Goal: Task Accomplishment & Management: Use online tool/utility

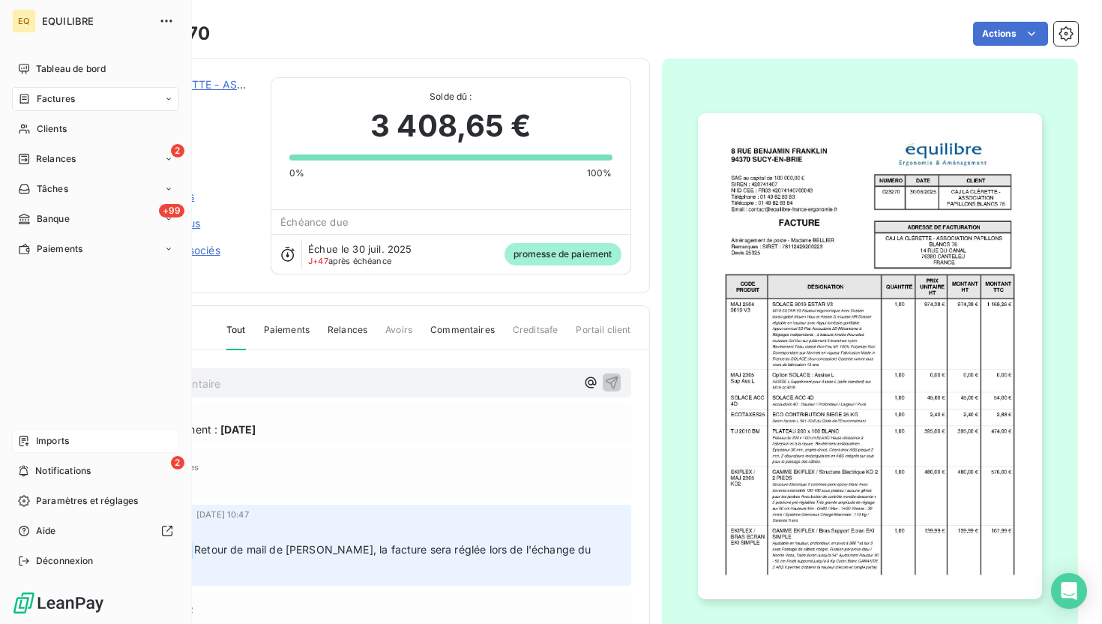
click at [92, 441] on div "Imports" at bounding box center [95, 441] width 167 height 24
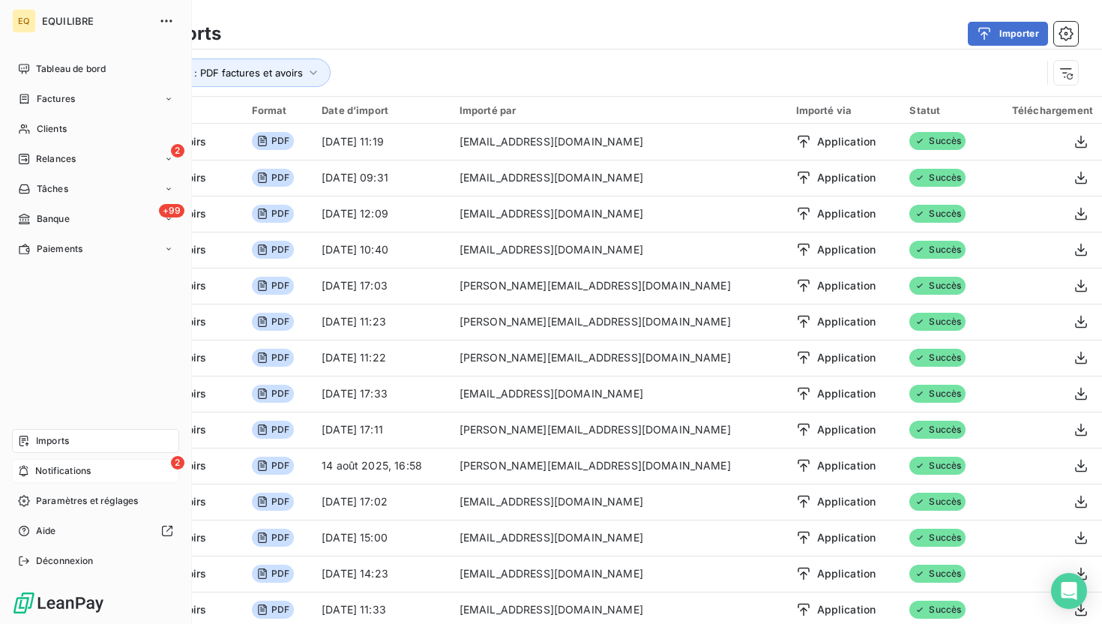
click at [91, 481] on div "2 Notifications" at bounding box center [95, 471] width 167 height 24
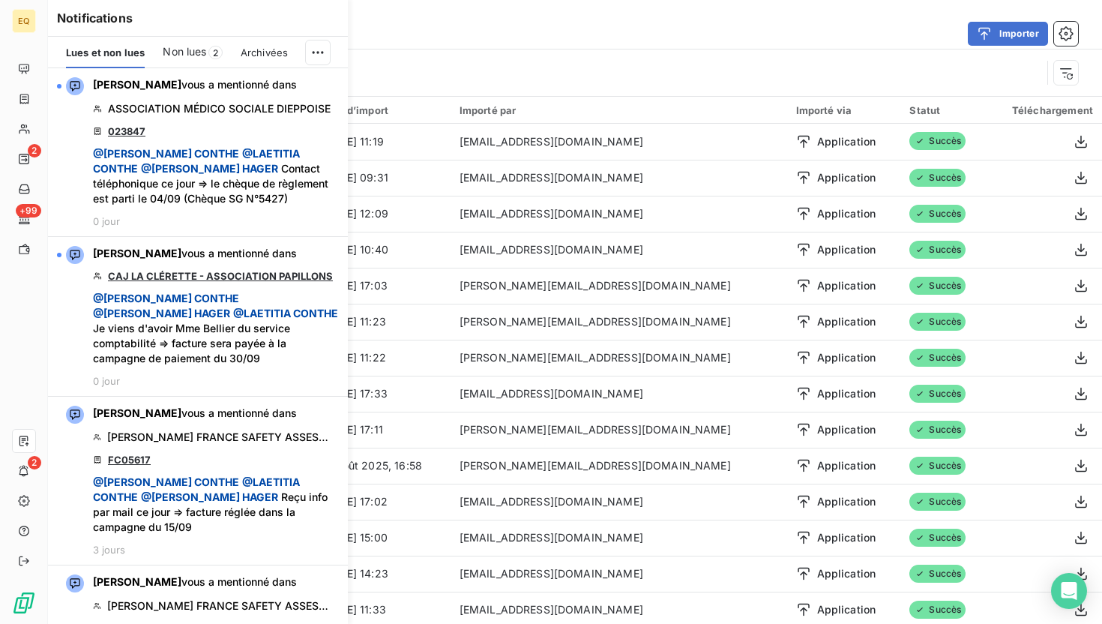
click at [201, 61] on div "Non lues 2" at bounding box center [192, 52] width 59 height 31
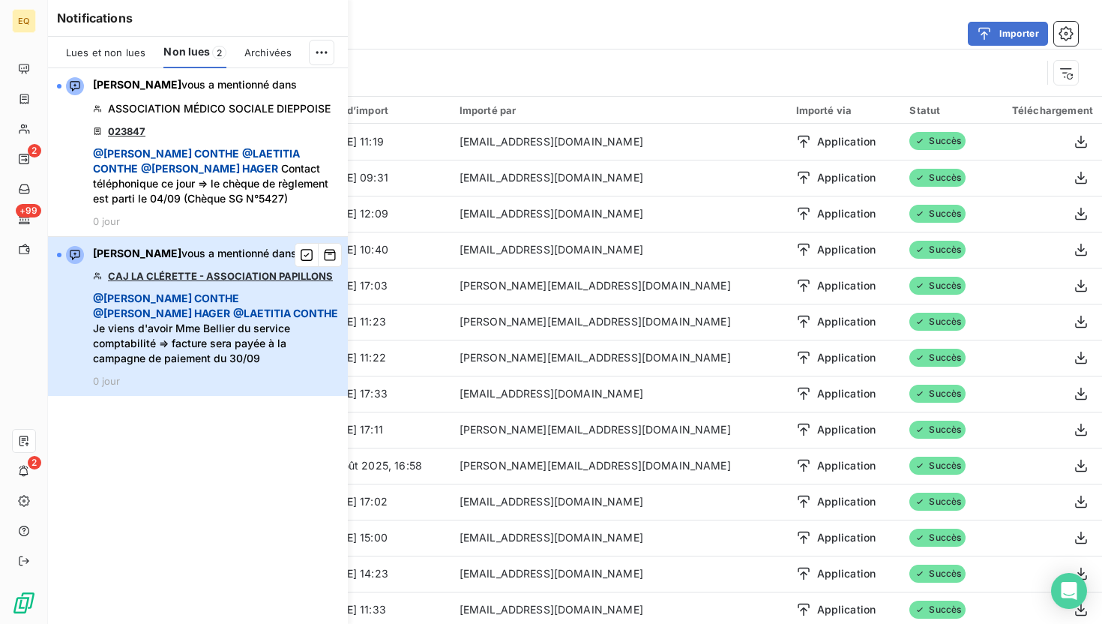
click at [184, 293] on span "@ [PERSON_NAME]" at bounding box center [166, 298] width 146 height 13
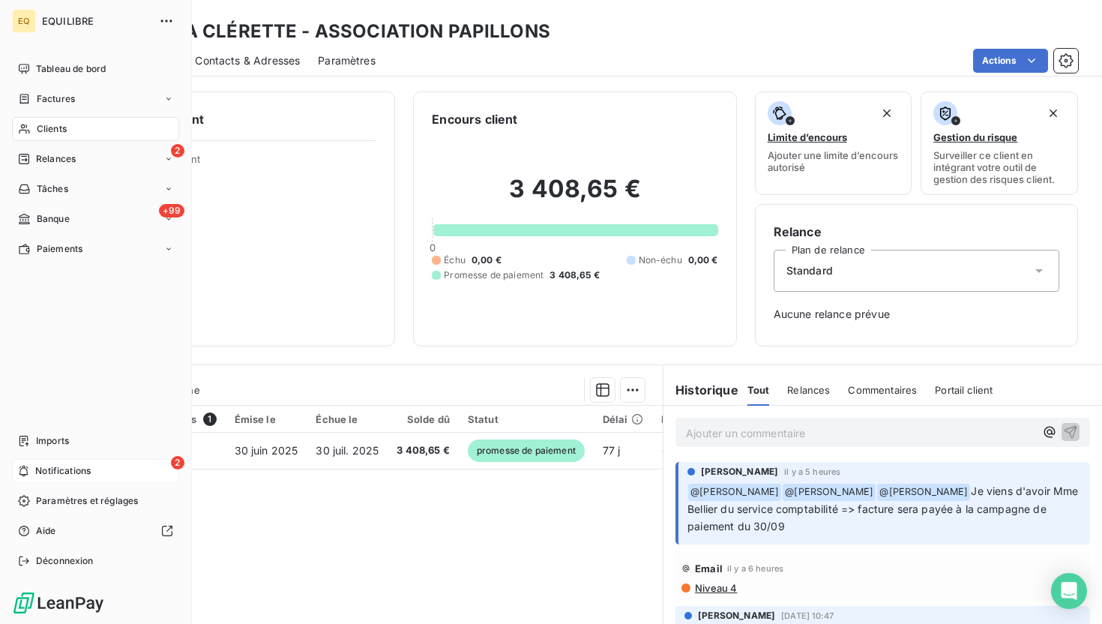
click at [61, 476] on span "Notifications" at bounding box center [62, 470] width 55 height 13
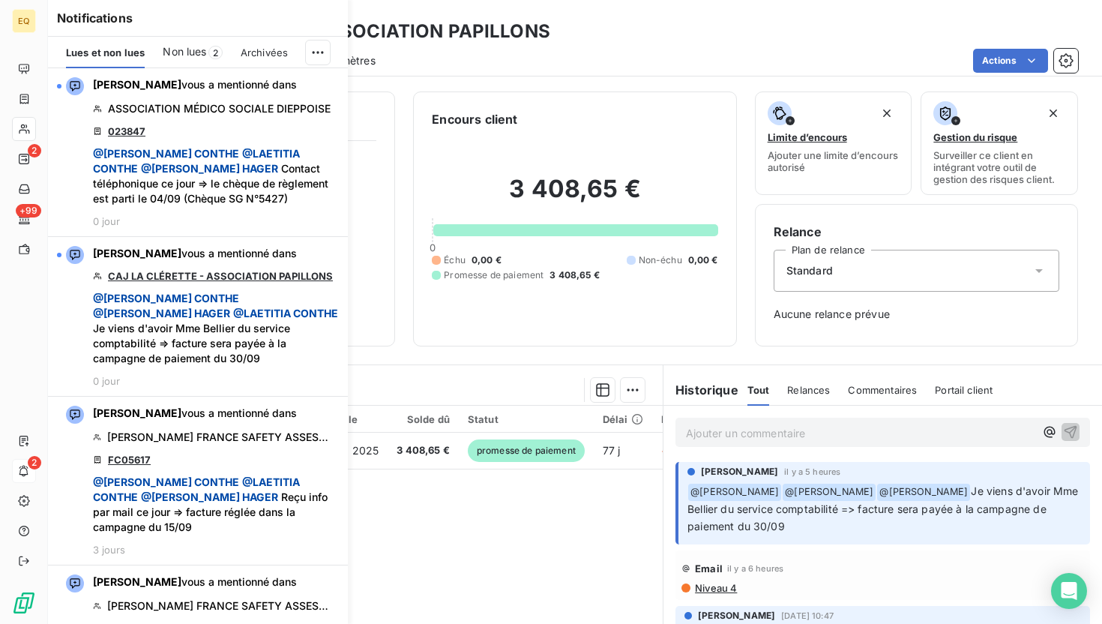
click at [191, 61] on div "Non lues 2" at bounding box center [192, 52] width 59 height 31
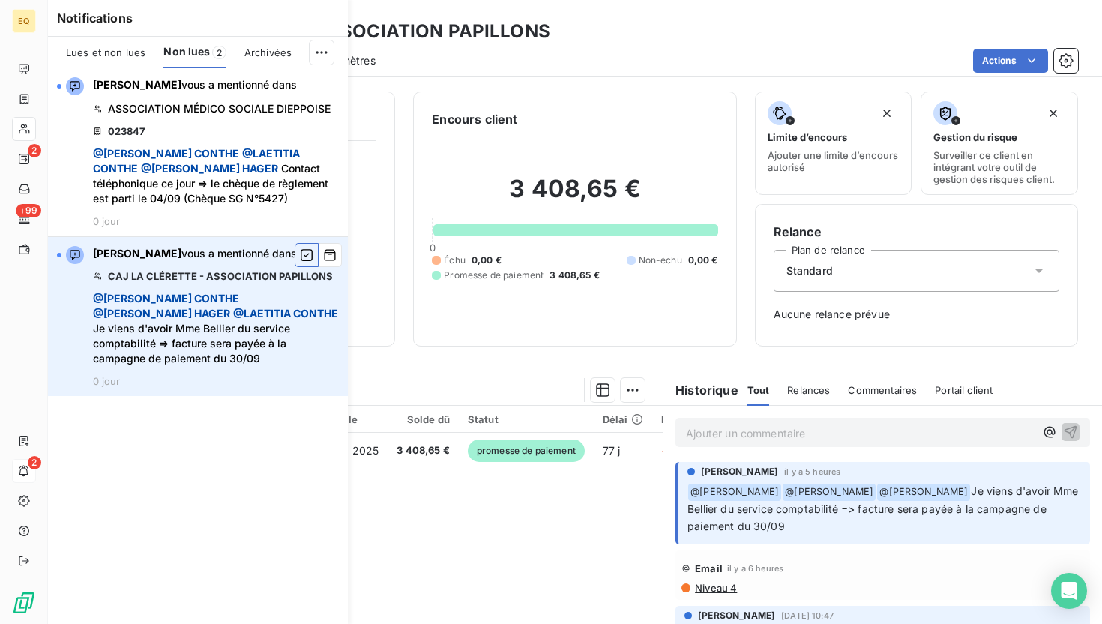
click at [302, 259] on icon "button" at bounding box center [306, 254] width 13 height 15
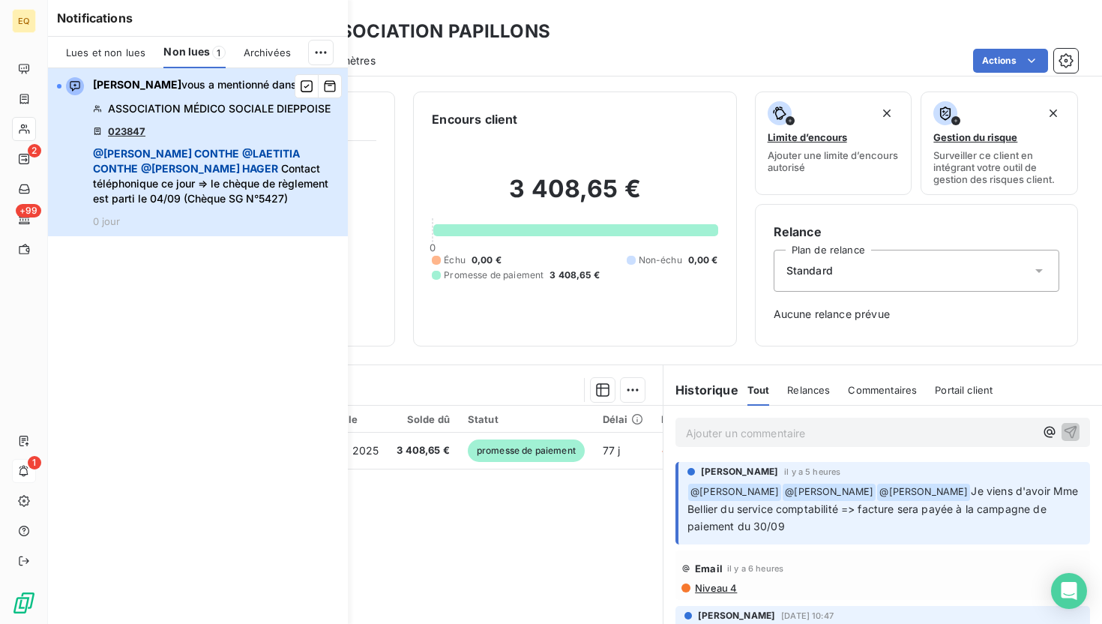
click at [226, 184] on span "@ [PERSON_NAME] @ [PERSON_NAME] @ [PERSON_NAME] Contact téléphonique ce jour =>…" at bounding box center [216, 176] width 246 height 60
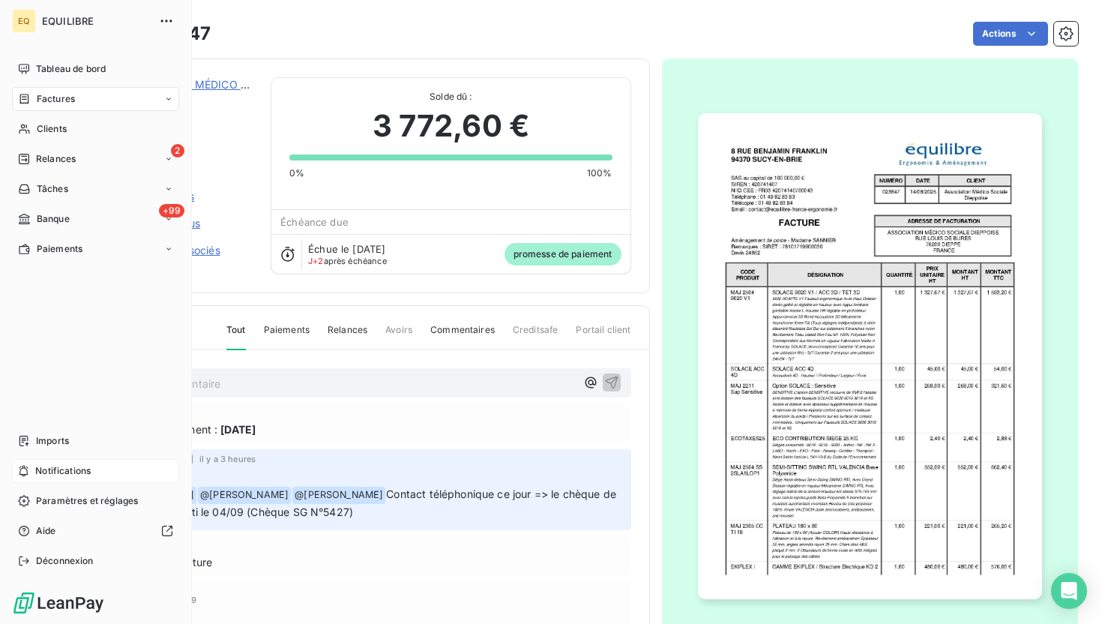
click at [68, 467] on span "Notifications" at bounding box center [62, 470] width 55 height 13
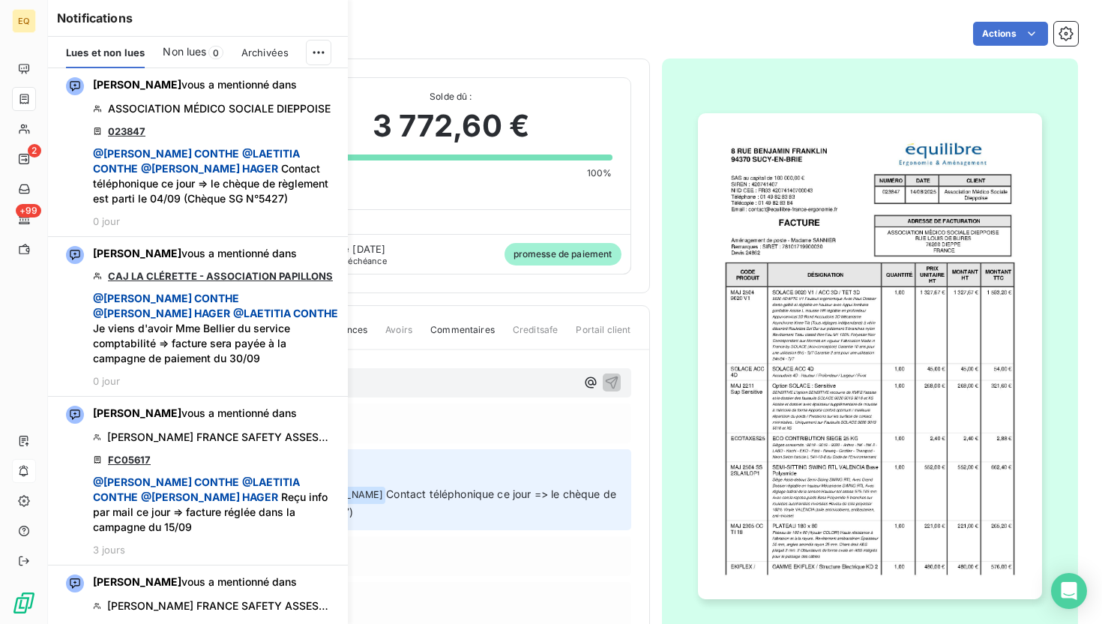
click at [199, 65] on div "Non lues 0" at bounding box center [193, 52] width 60 height 31
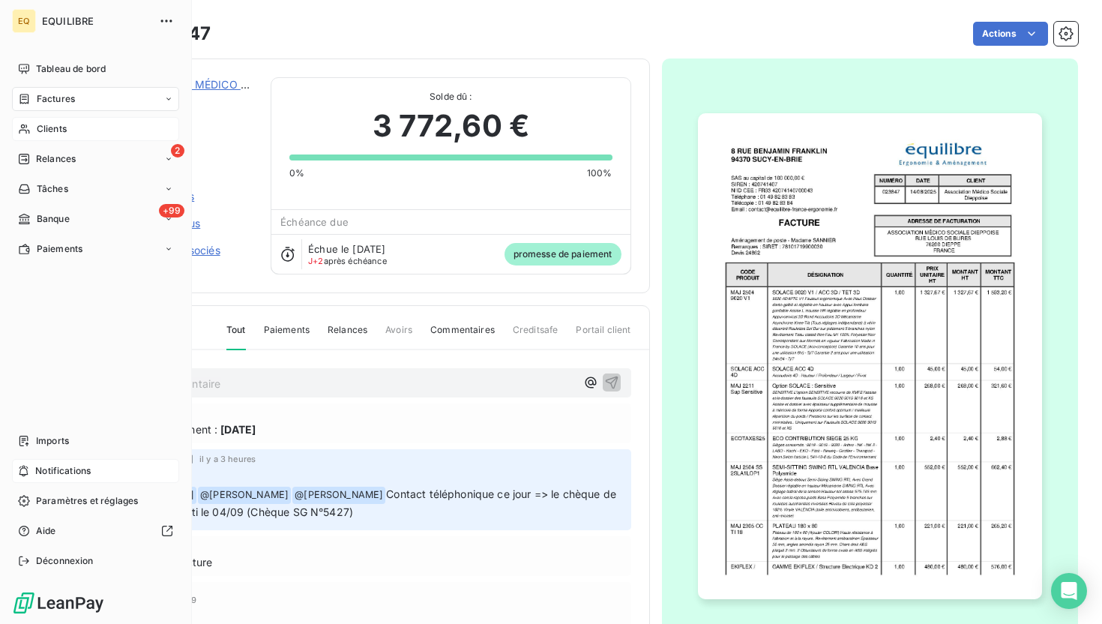
click at [52, 135] on span "Clients" at bounding box center [52, 128] width 30 height 13
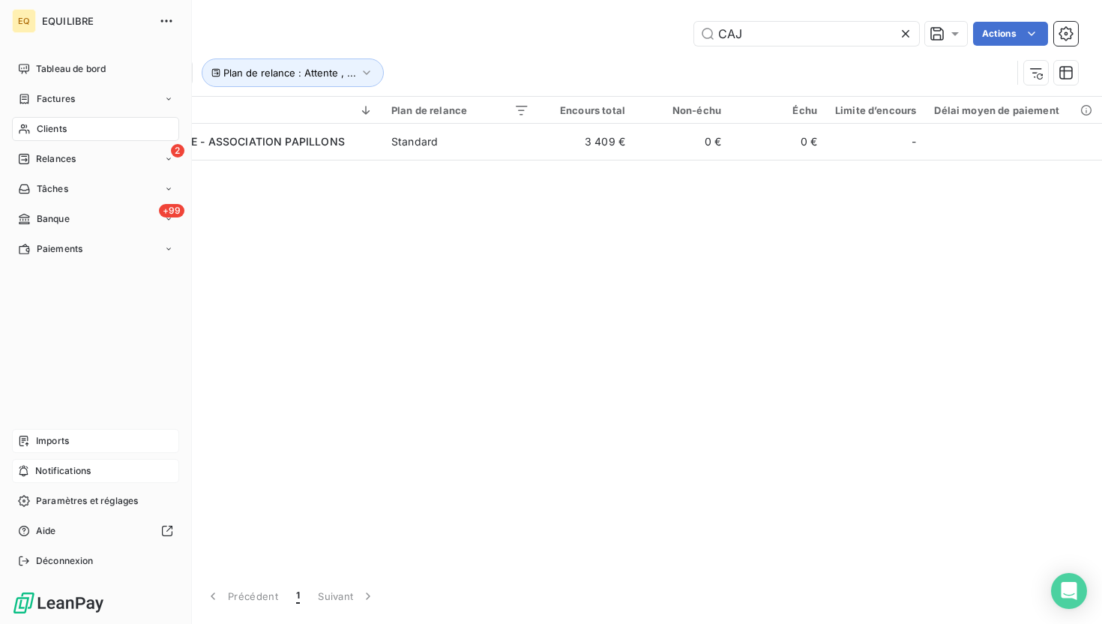
click at [70, 435] on div "Imports" at bounding box center [95, 441] width 167 height 24
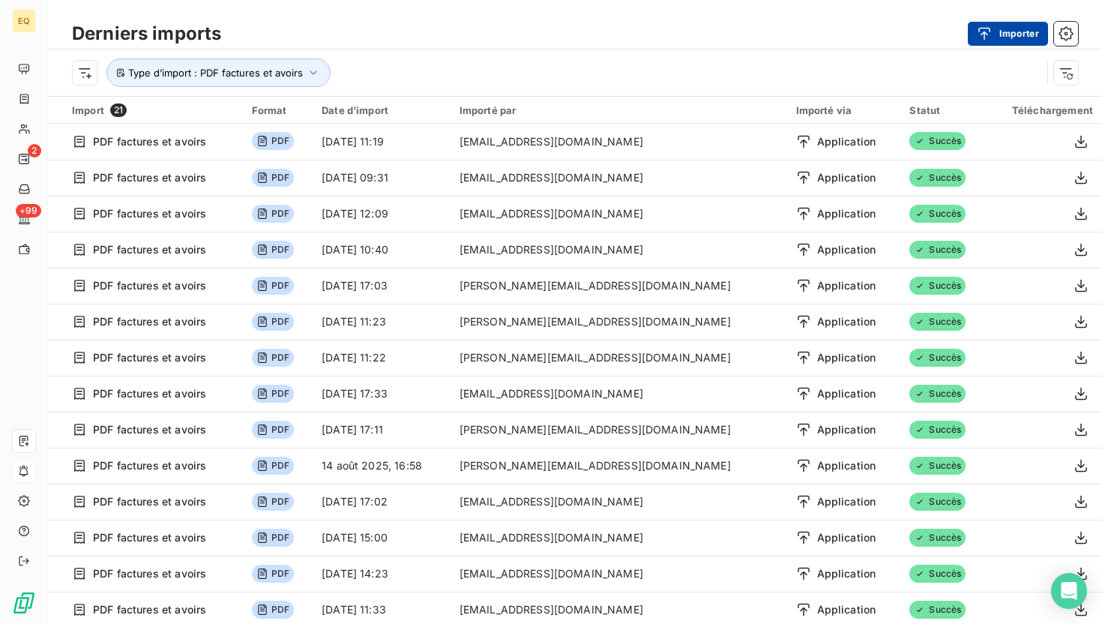
click at [1015, 33] on button "Importer" at bounding box center [1008, 34] width 80 height 24
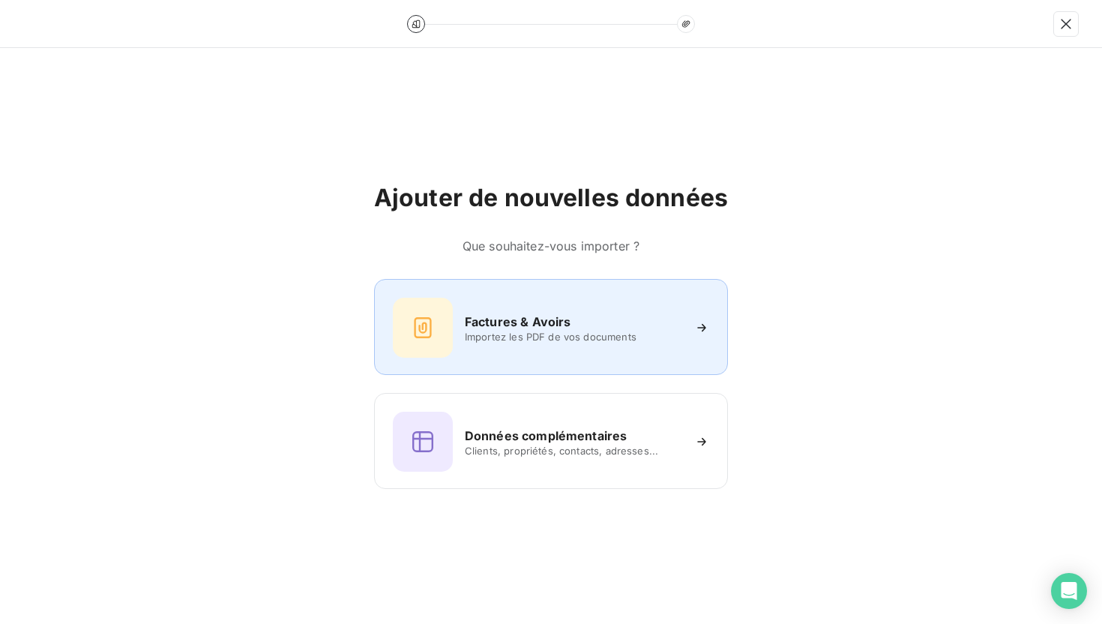
click at [511, 344] on div "Factures & Avoirs Importez les PDF de vos documents" at bounding box center [551, 328] width 316 height 60
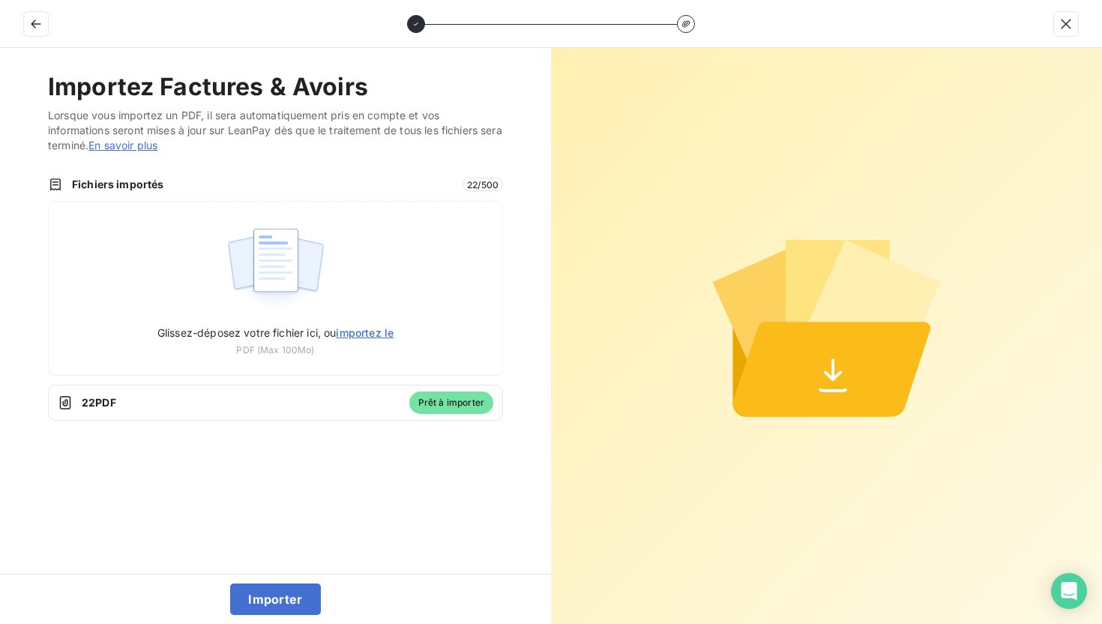
click at [164, 623] on div "Importer" at bounding box center [275, 599] width 551 height 50
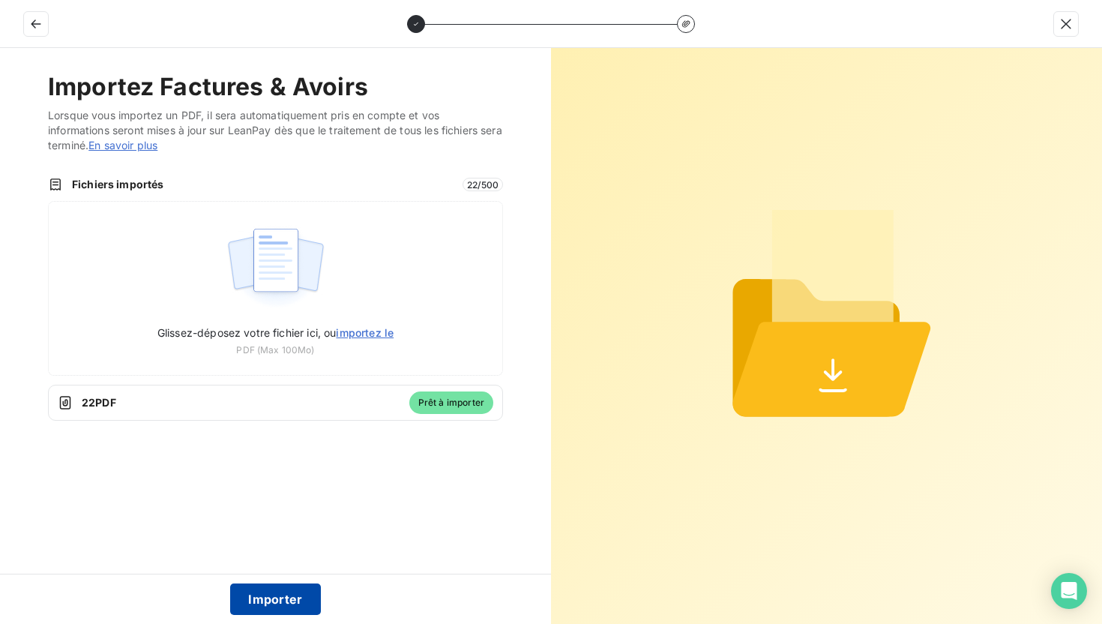
click at [277, 595] on button "Importer" at bounding box center [275, 598] width 91 height 31
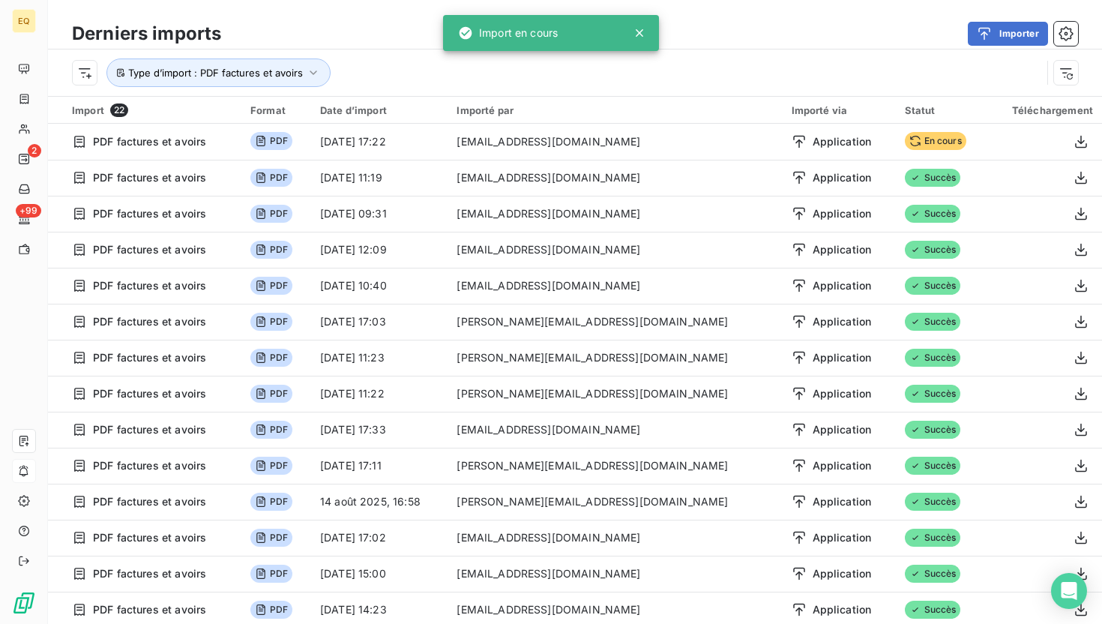
click at [414, 32] on div "Importer" at bounding box center [658, 34] width 839 height 24
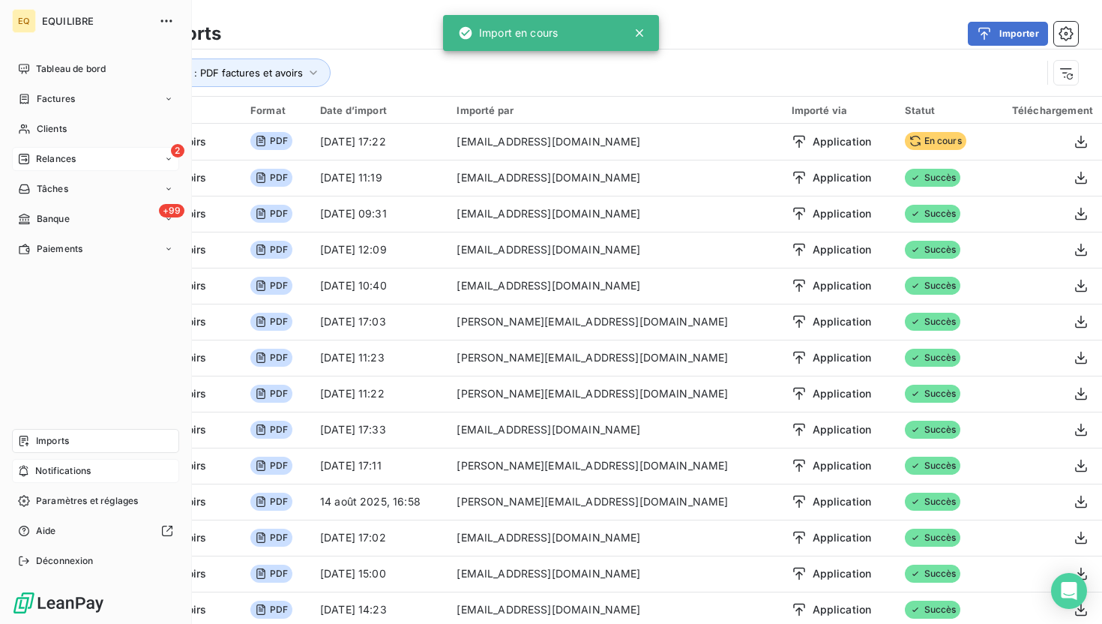
click at [41, 163] on span "Relances" at bounding box center [56, 158] width 40 height 13
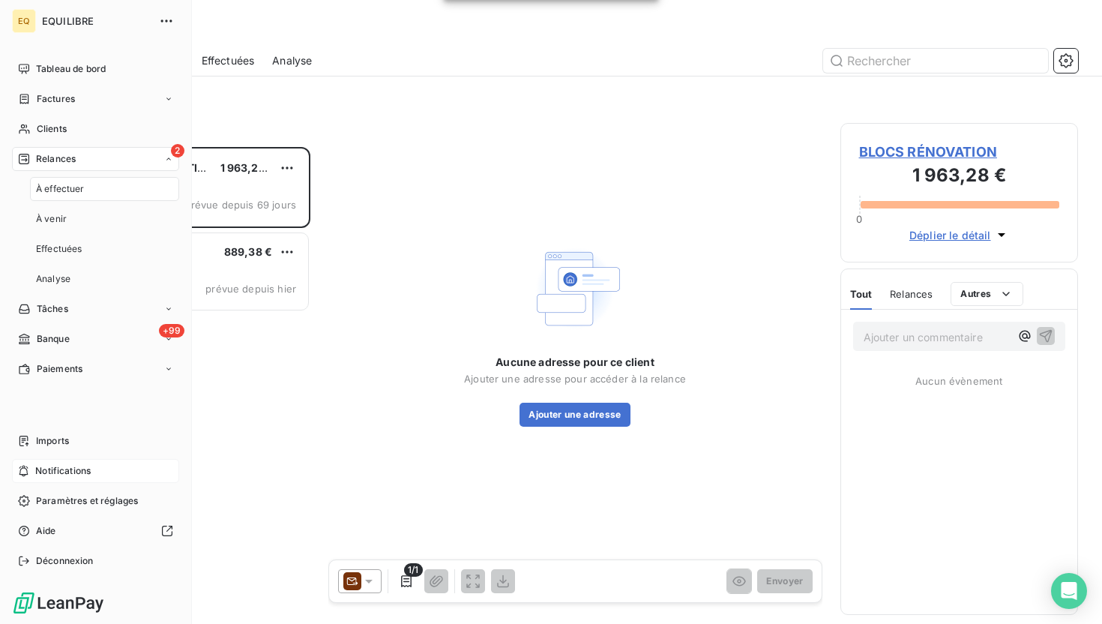
scroll to position [477, 238]
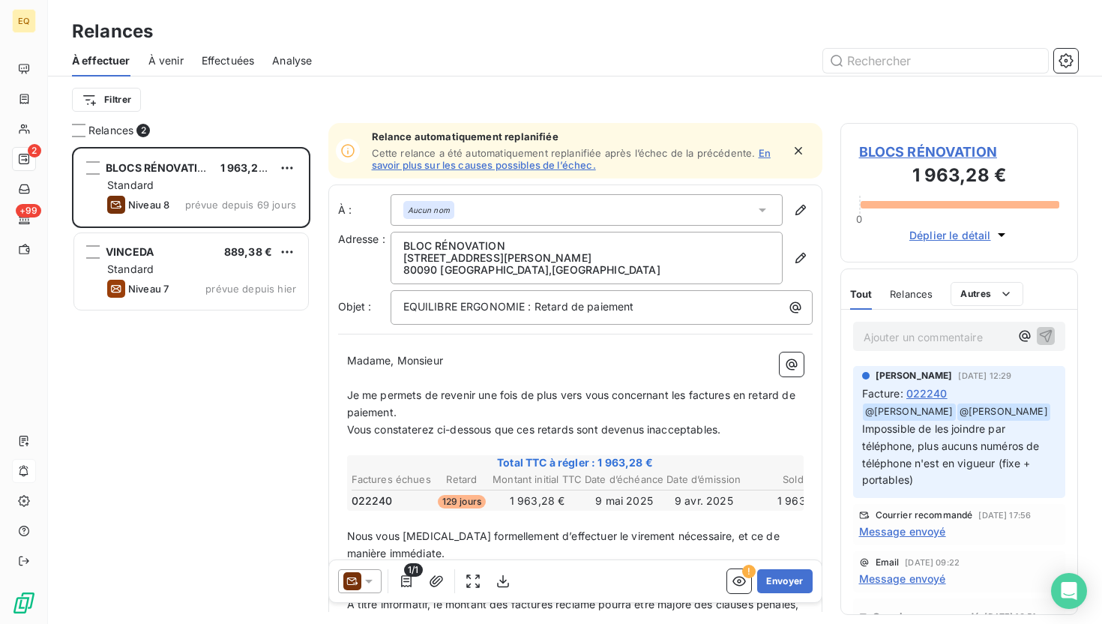
click at [528, 164] on link "En savoir plus sur les causes possibles de l’échec." at bounding box center [571, 159] width 399 height 24
click at [211, 383] on div "BLOCS RÉNOVATION 1 963,28 € Standard Niveau 8 prévue depuis 69 jours VINCEDA 88…" at bounding box center [191, 385] width 238 height 477
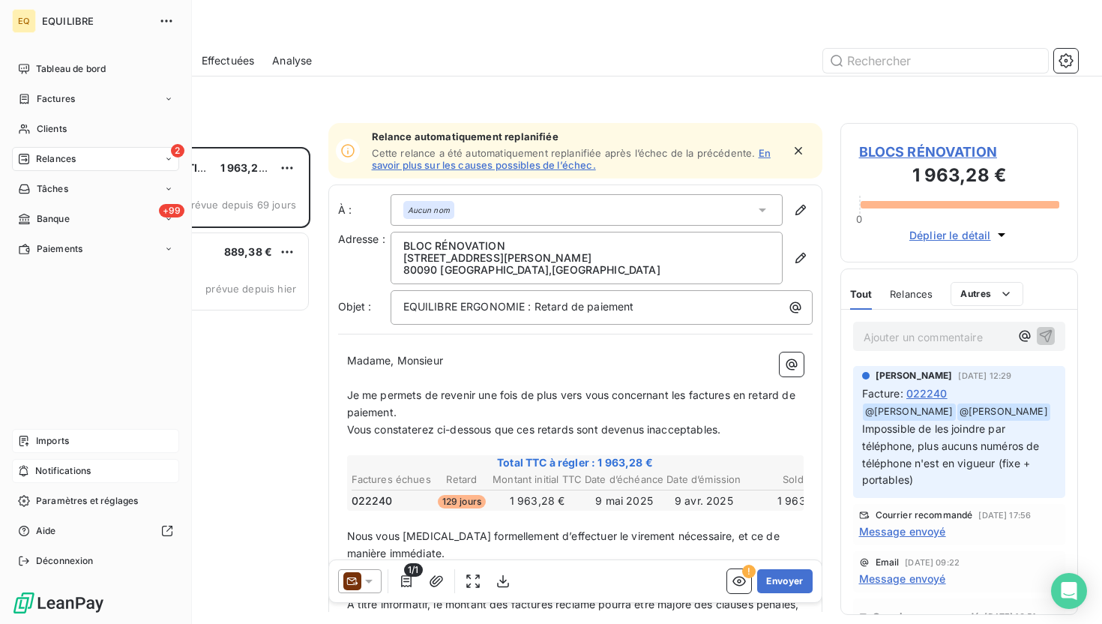
click at [49, 434] on span "Imports" at bounding box center [52, 440] width 33 height 13
